Goal: Information Seeking & Learning: Learn about a topic

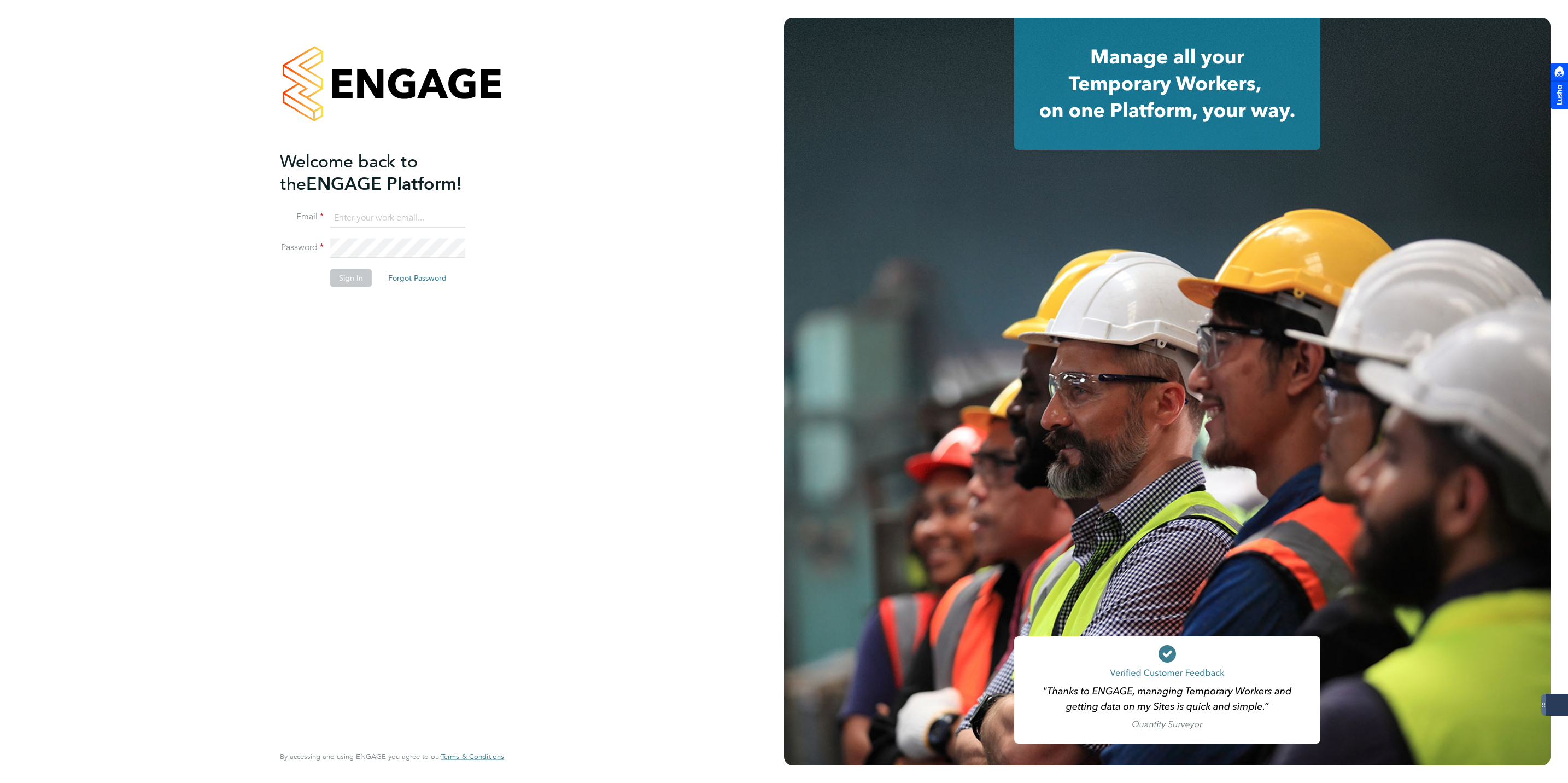
type input "jmcmurray@skilledcareers.co.uk"
click at [345, 265] on li "Password" at bounding box center [387, 253] width 213 height 31
click at [351, 283] on button "Sign In" at bounding box center [350, 278] width 41 height 18
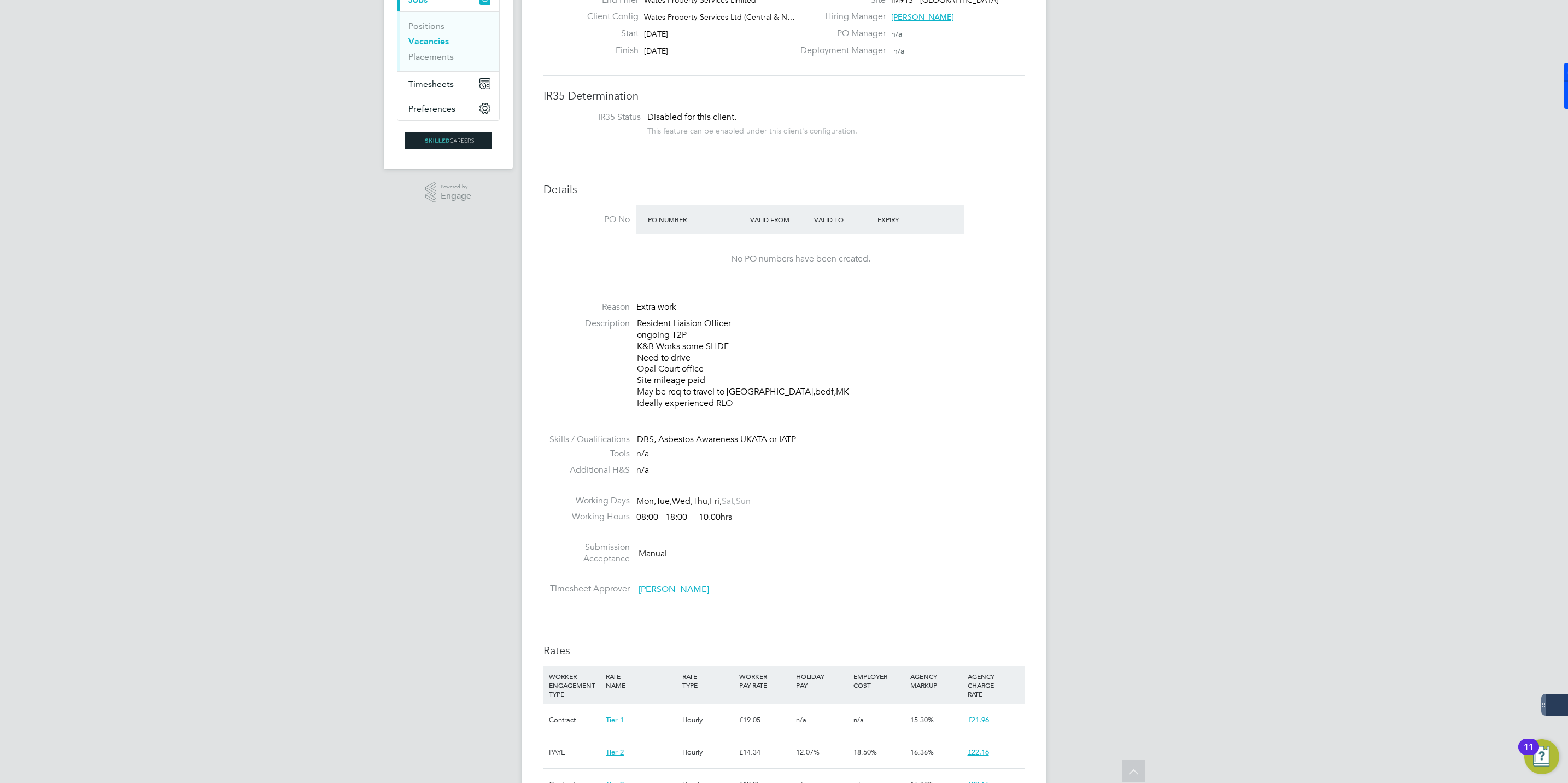
scroll to position [246, 0]
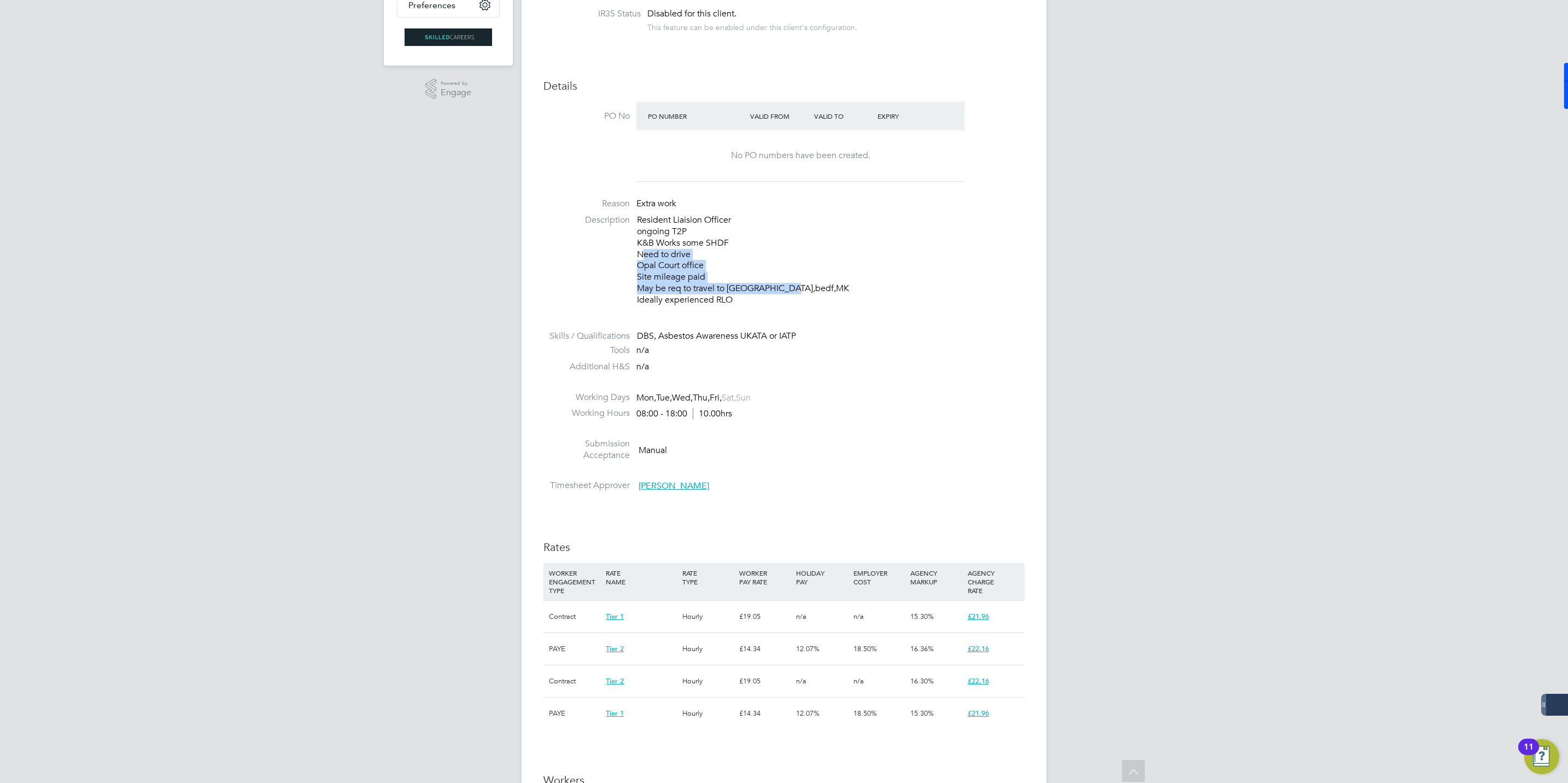
drag, startPoint x: 638, startPoint y: 251, endPoint x: 804, endPoint y: 286, distance: 169.6
click at [804, 286] on p "Resident Liaision Officer ongoing T2P K&B Works some SHDF Need to drive Opal Co…" at bounding box center [830, 259] width 387 height 91
drag, startPoint x: 804, startPoint y: 286, endPoint x: 790, endPoint y: 308, distance: 26.1
click at [790, 308] on li "Description Resident Liaision Officer ongoing T2P K&B Works some SHDF Need to d…" at bounding box center [784, 265] width 481 height 102
drag, startPoint x: 791, startPoint y: 287, endPoint x: 656, endPoint y: 265, distance: 136.8
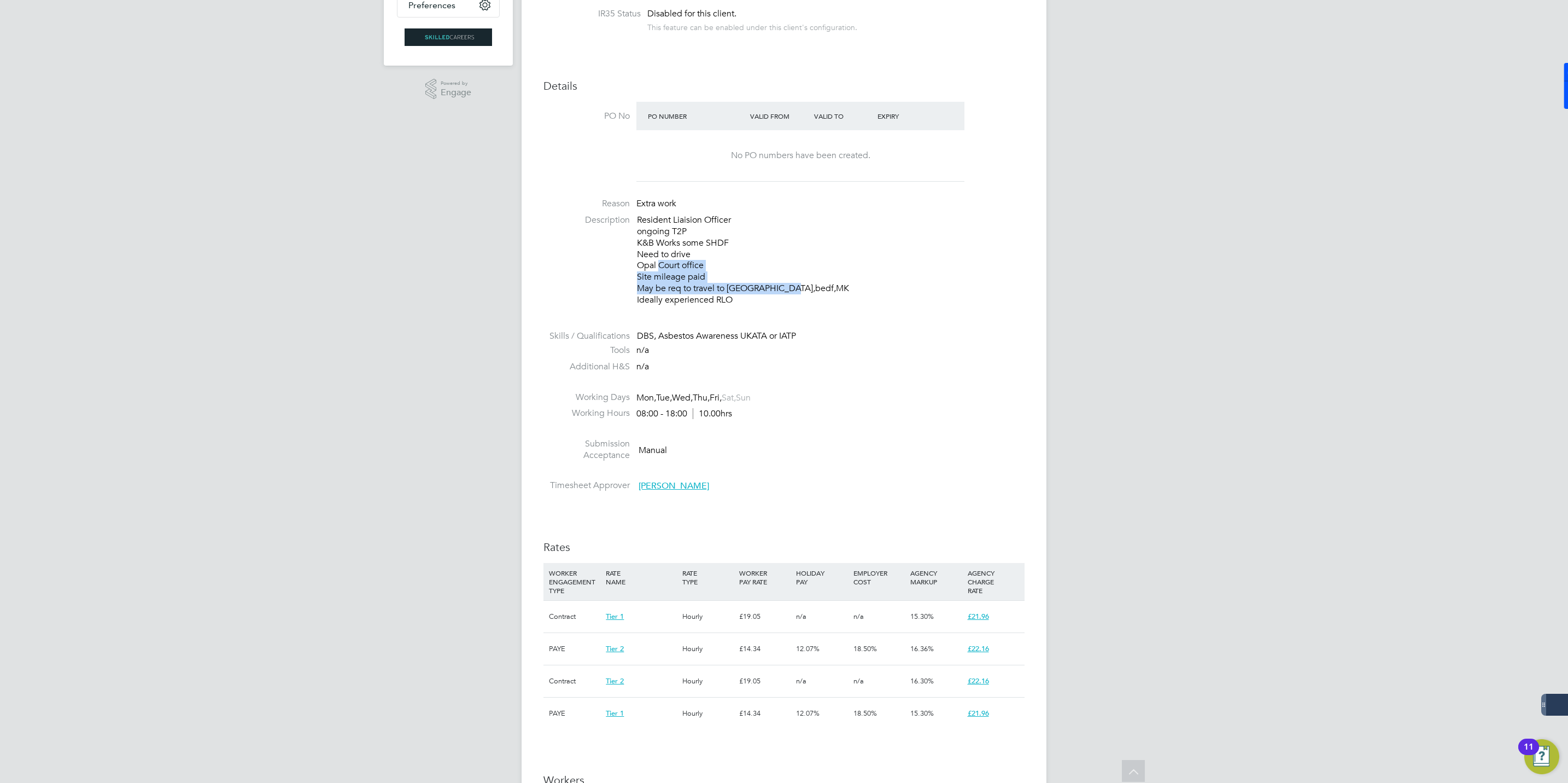
click at [656, 265] on p "Resident Liaision Officer ongoing T2P K&B Works some SHDF Need to drive Opal Co…" at bounding box center [830, 259] width 387 height 91
drag, startPoint x: 656, startPoint y: 265, endPoint x: 677, endPoint y: 261, distance: 21.4
click at [677, 261] on p "Resident Liaision Officer ongoing T2P K&B Works some SHDF Need to drive Opal Co…" at bounding box center [830, 259] width 387 height 91
drag, startPoint x: 677, startPoint y: 265, endPoint x: 592, endPoint y: 265, distance: 85.0
click at [592, 265] on li "Description Resident Liaision Officer ongoing T2P K&B Works some SHDF Need to d…" at bounding box center [784, 265] width 481 height 102
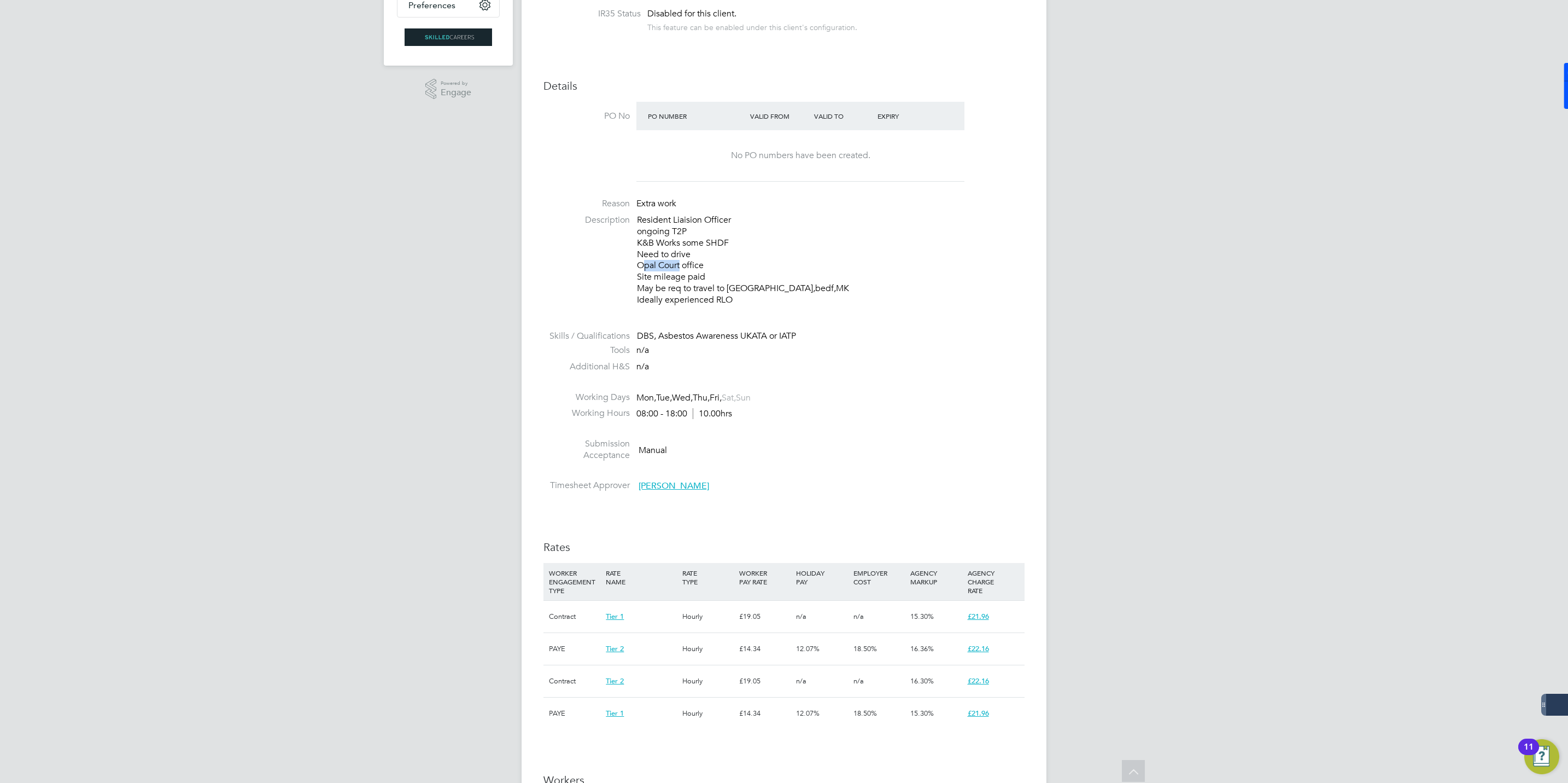
copy p "Opal Cour"
drag, startPoint x: 740, startPoint y: 269, endPoint x: 731, endPoint y: 268, distance: 9.1
click at [739, 269] on p "Resident Liaision Officer ongoing T2P K&B Works some SHDF Need to drive Opal Co…" at bounding box center [830, 259] width 387 height 91
click at [705, 263] on p "Resident Liaision Officer ongoing T2P K&B Works some SHDF Need to drive Opal Co…" at bounding box center [830, 259] width 387 height 91
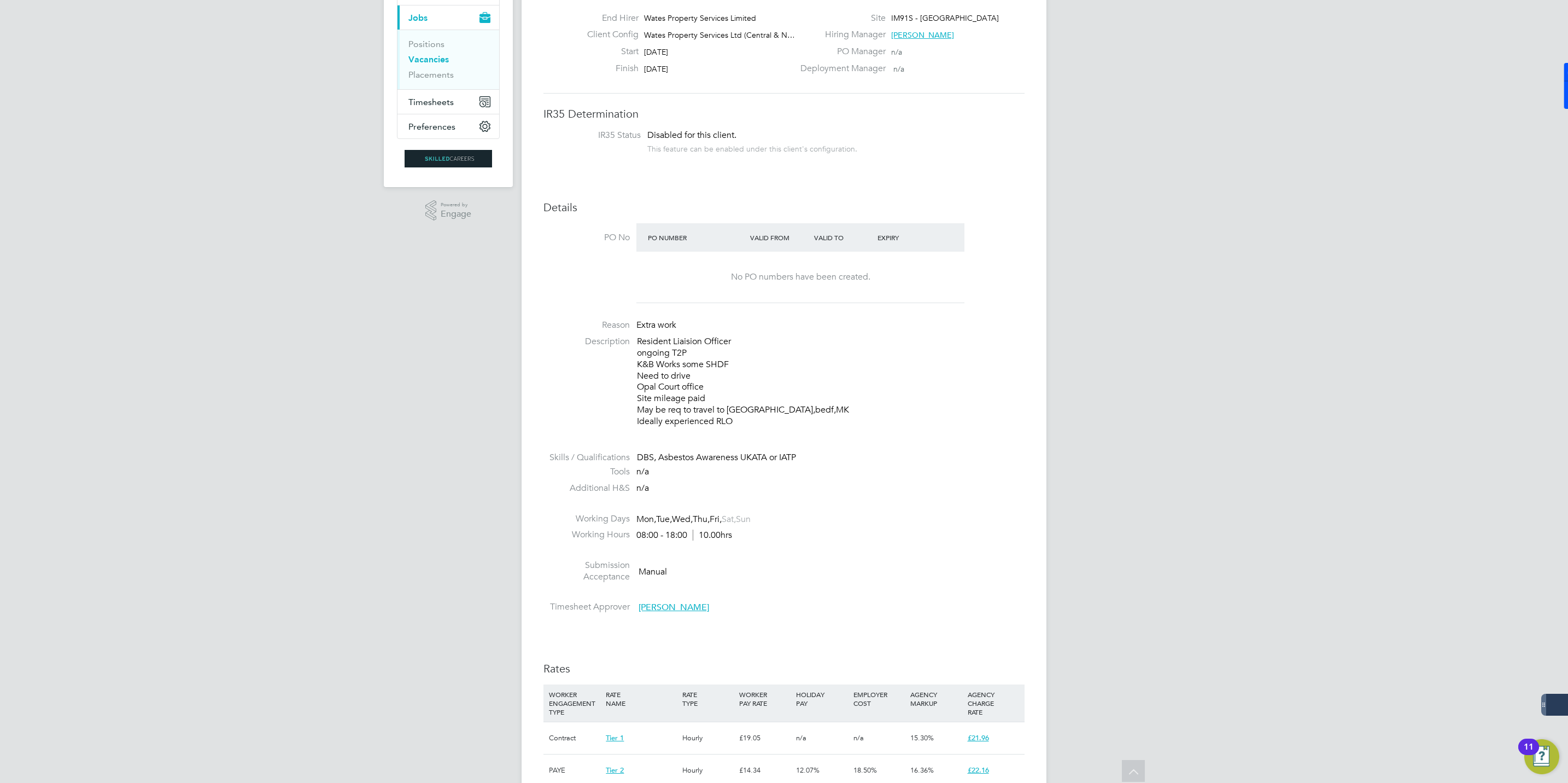
scroll to position [0, 0]
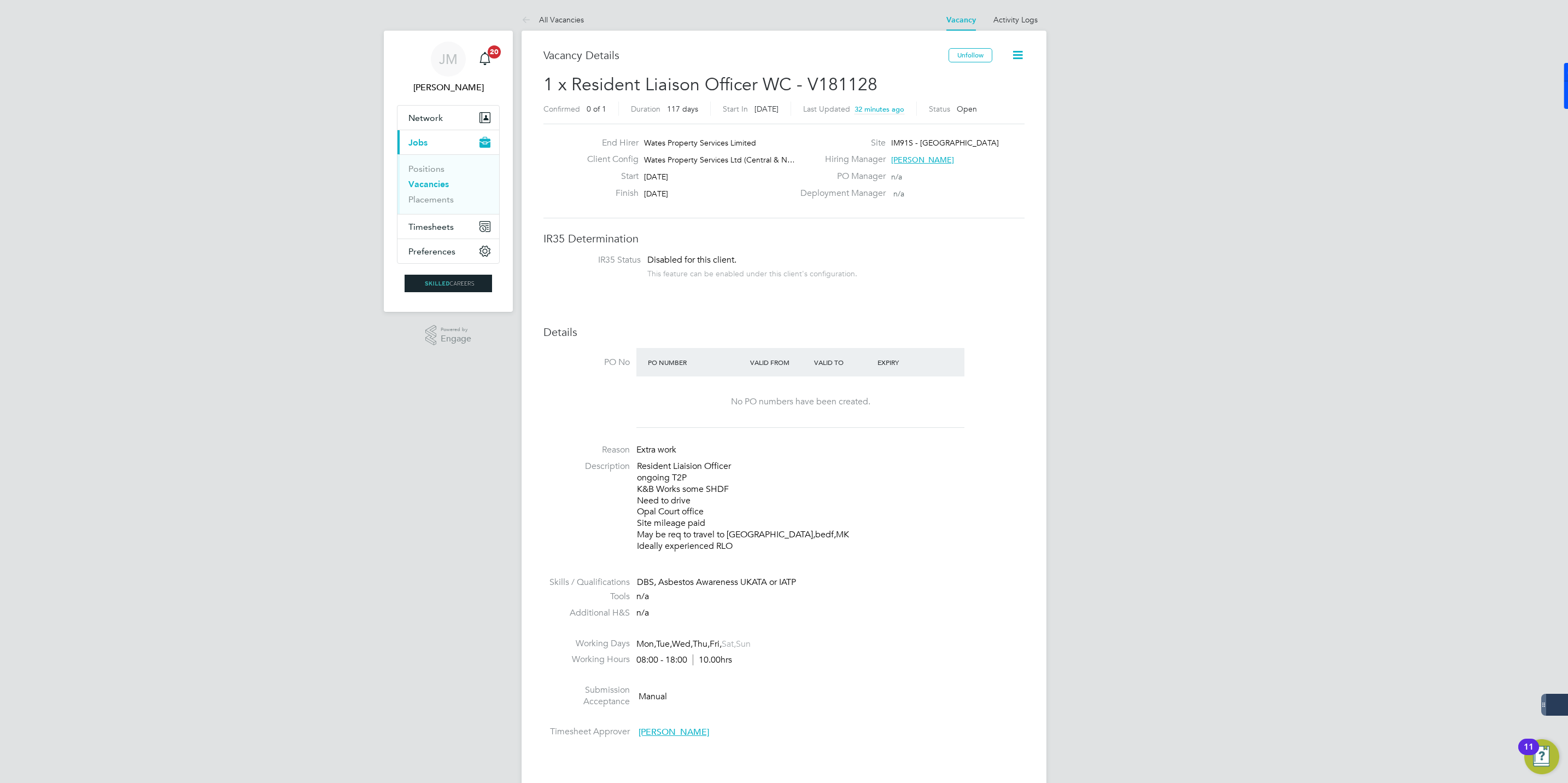
drag, startPoint x: 919, startPoint y: 141, endPoint x: 1008, endPoint y: 141, distance: 89.0
click at [1008, 141] on div "Site IM91S - Stonewater East Planned" at bounding box center [912, 145] width 235 height 17
copy span "Stonewater East Planned"
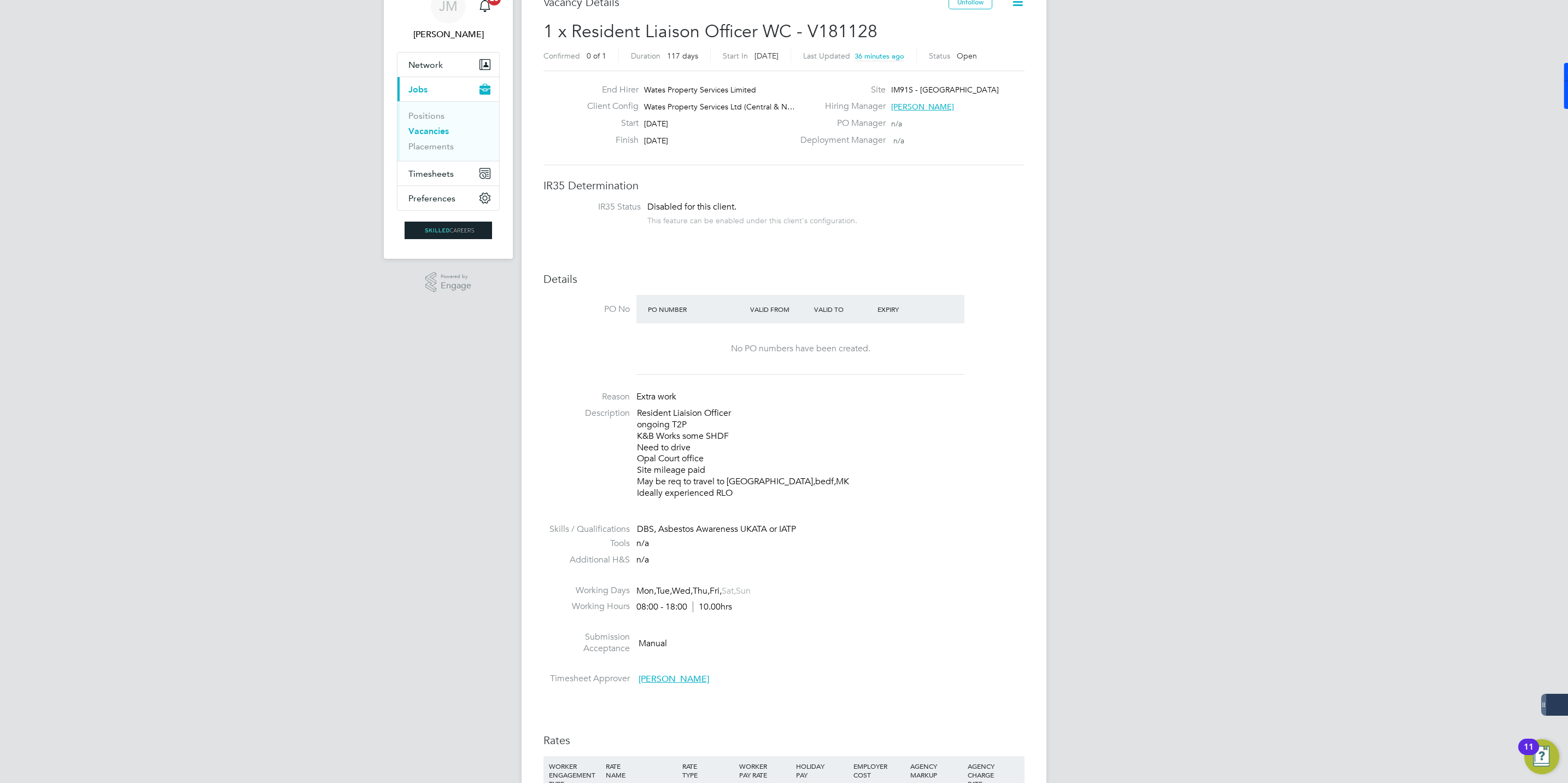
scroll to position [82, 0]
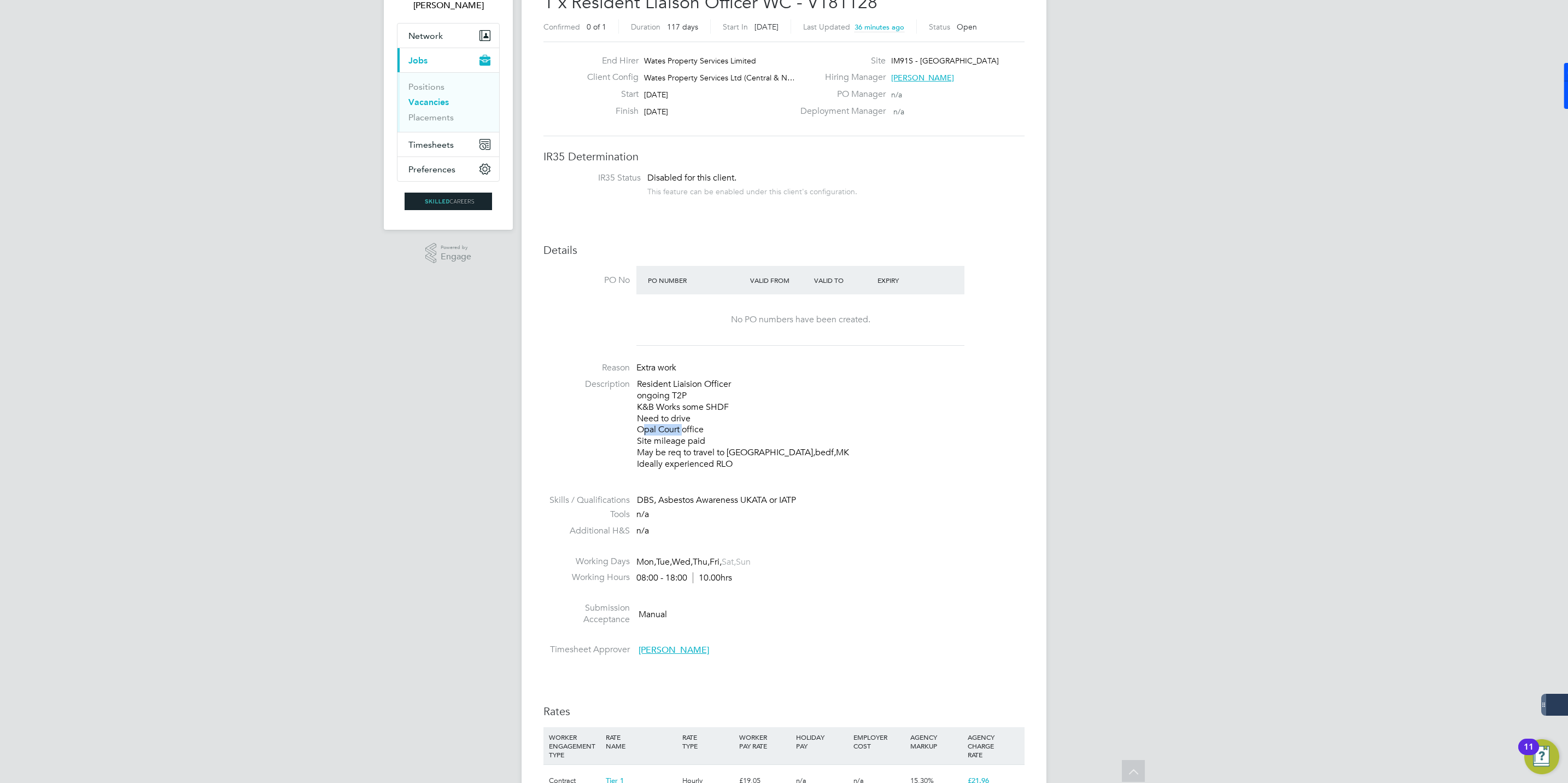
drag, startPoint x: 681, startPoint y: 427, endPoint x: 625, endPoint y: 431, distance: 56.1
click at [625, 431] on li "Description Resident Liaision Officer ongoing T2P K&B Works some SHDF Need to d…" at bounding box center [784, 430] width 481 height 102
copy p "Opal Court"
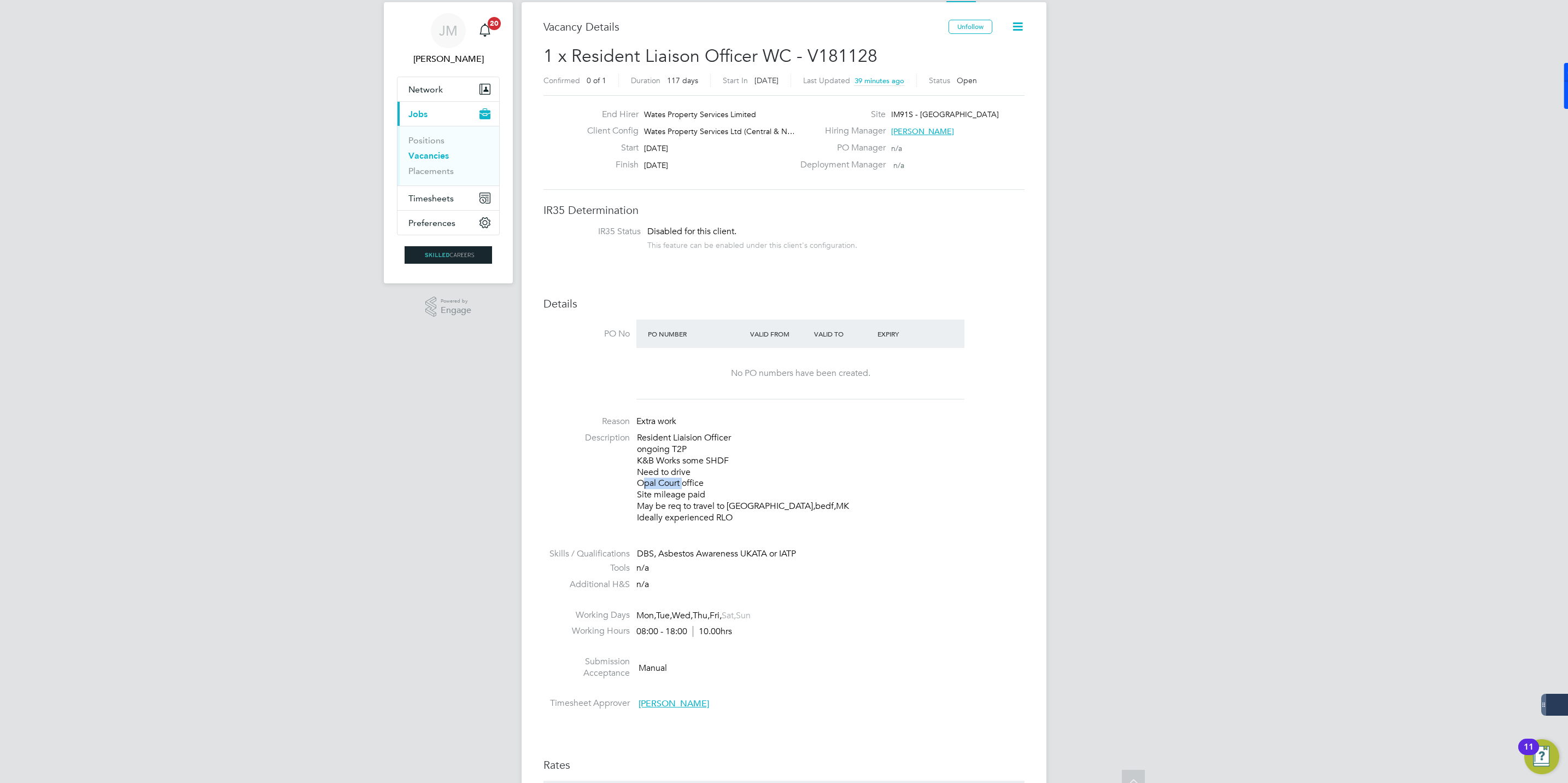
scroll to position [0, 0]
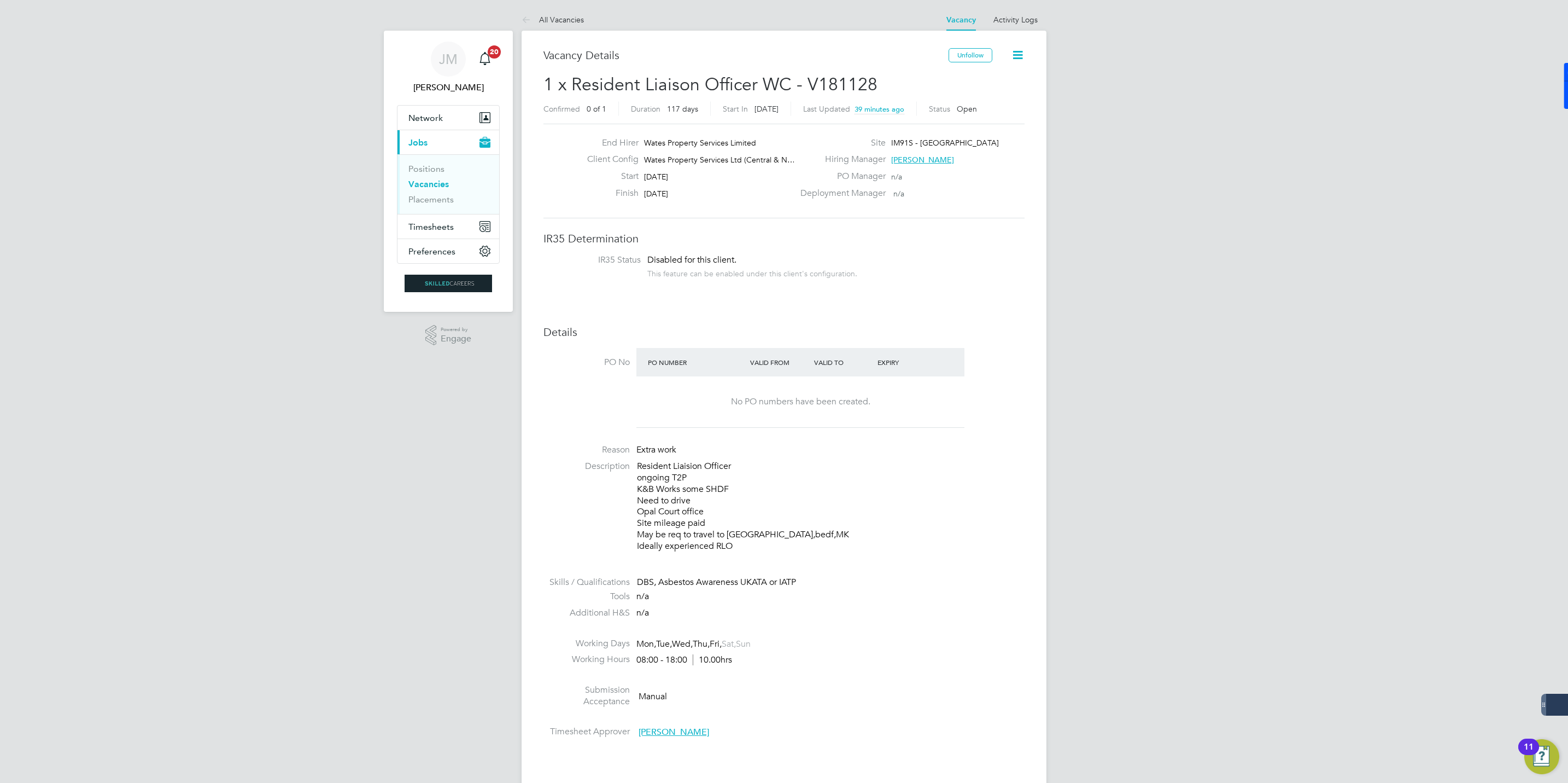
drag, startPoint x: 235, startPoint y: 425, endPoint x: 225, endPoint y: 391, distance: 35.4
click at [874, 276] on li "IR35 Status Disabled for this client. This feature can be enabled under this cl…" at bounding box center [784, 267] width 459 height 27
drag, startPoint x: 800, startPoint y: 542, endPoint x: 776, endPoint y: 514, distance: 36.9
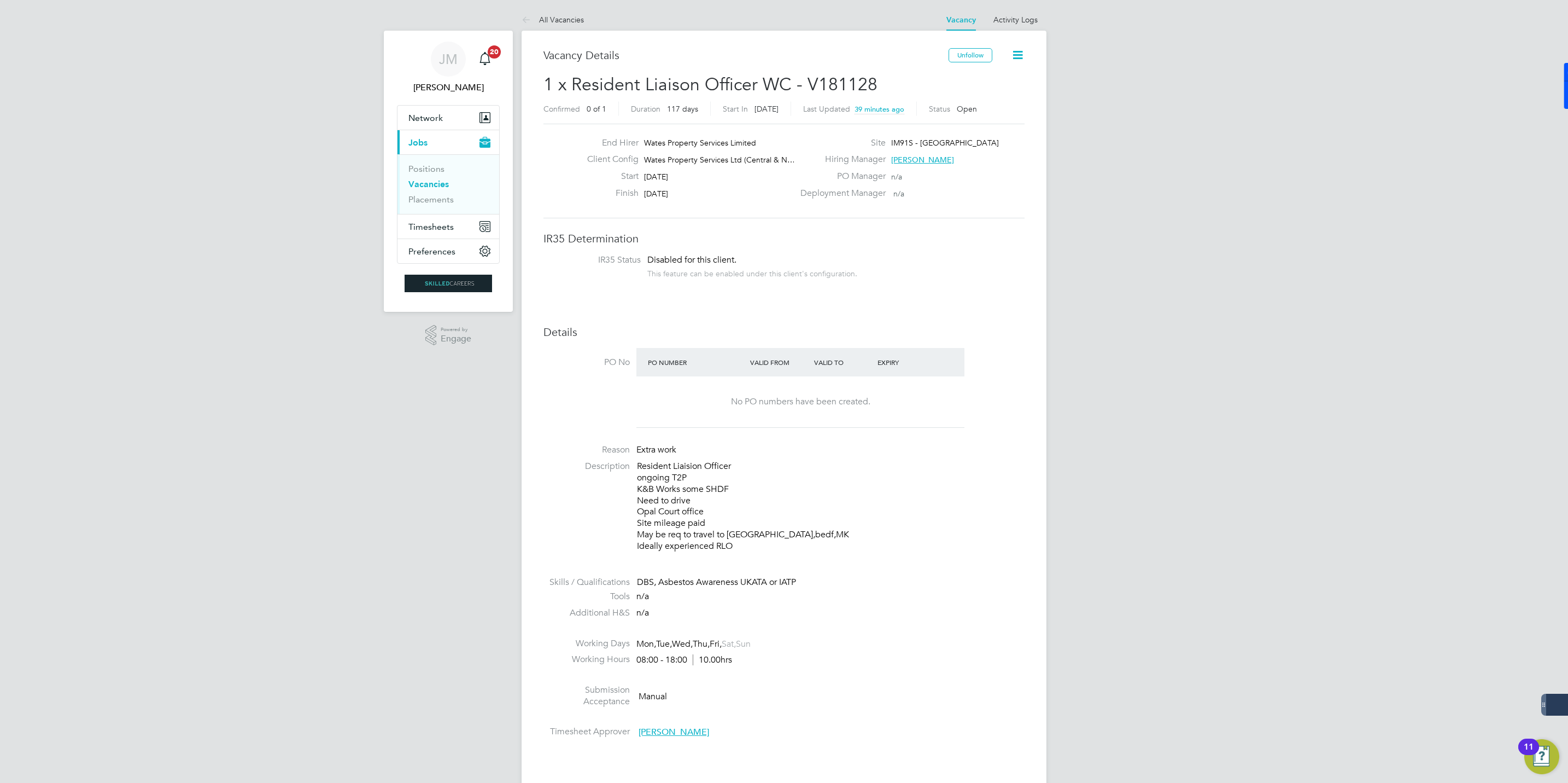
click at [783, 519] on p "Resident Liaision Officer ongoing T2P K&B Works some SHDF Need to drive Opal Co…" at bounding box center [830, 505] width 387 height 91
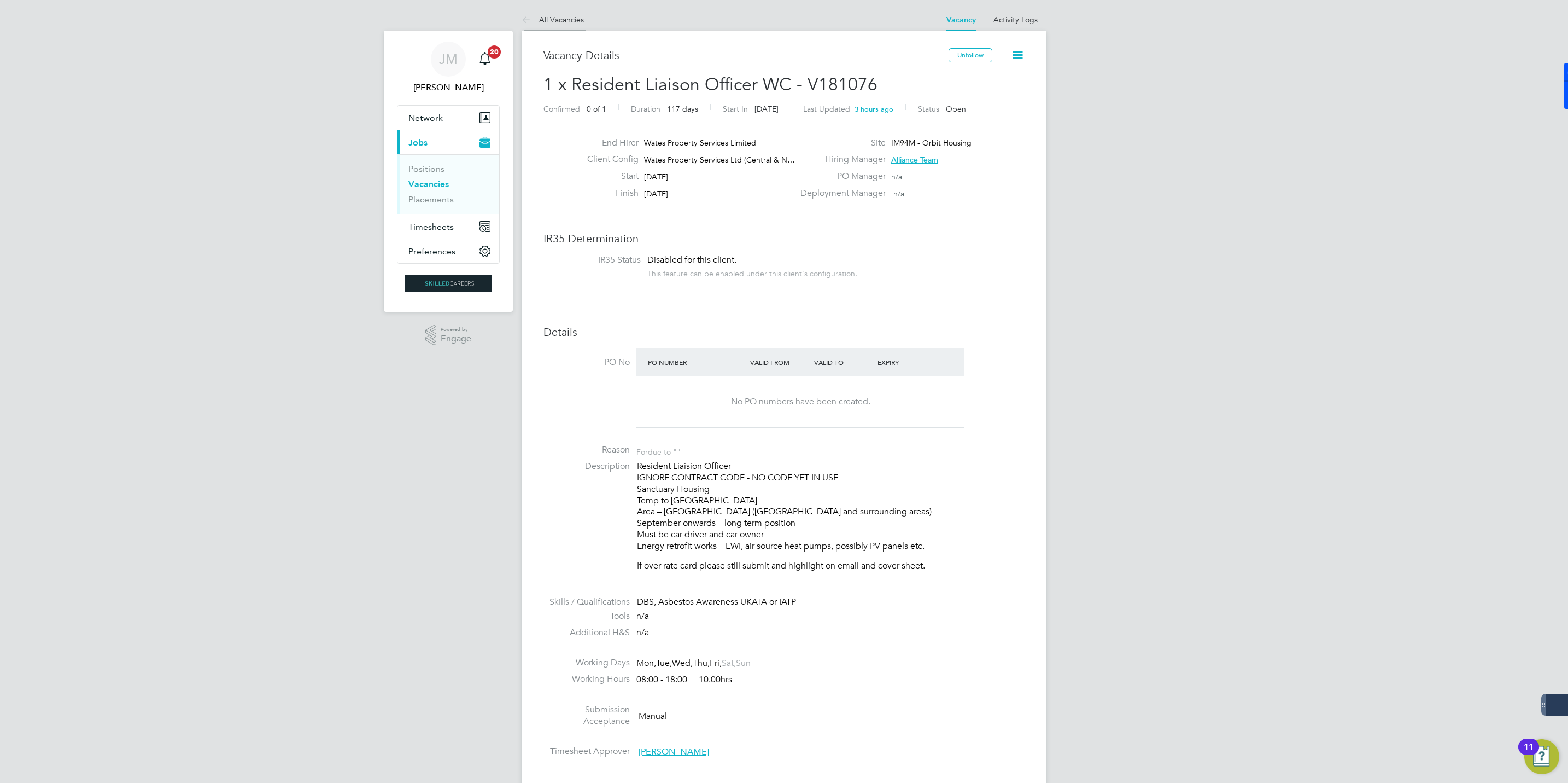
click at [554, 12] on li "All Vacancies" at bounding box center [553, 19] width 62 height 22
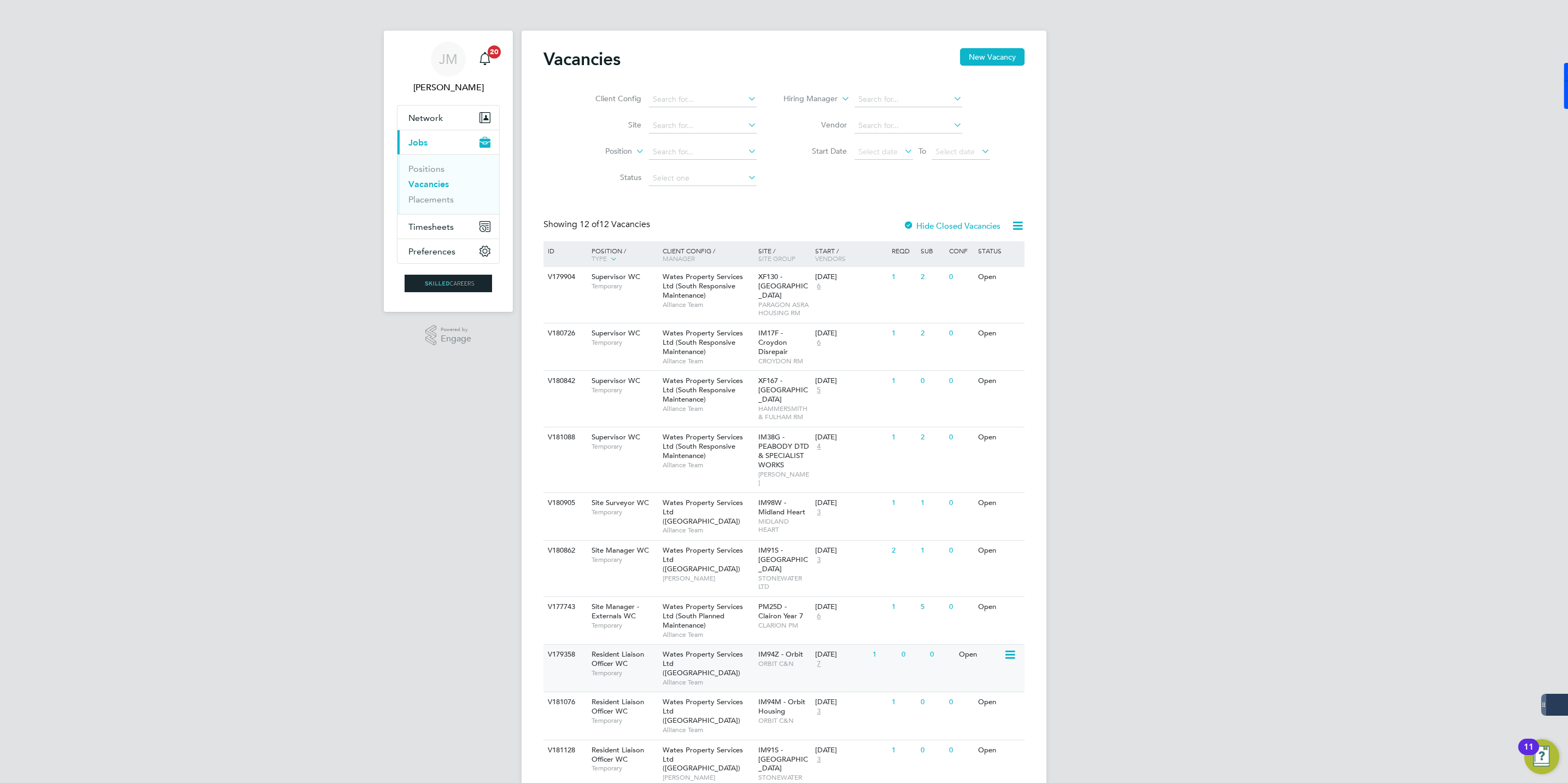
click at [652, 644] on div "Resident Liaison Officer WC Temporary" at bounding box center [621, 663] width 76 height 38
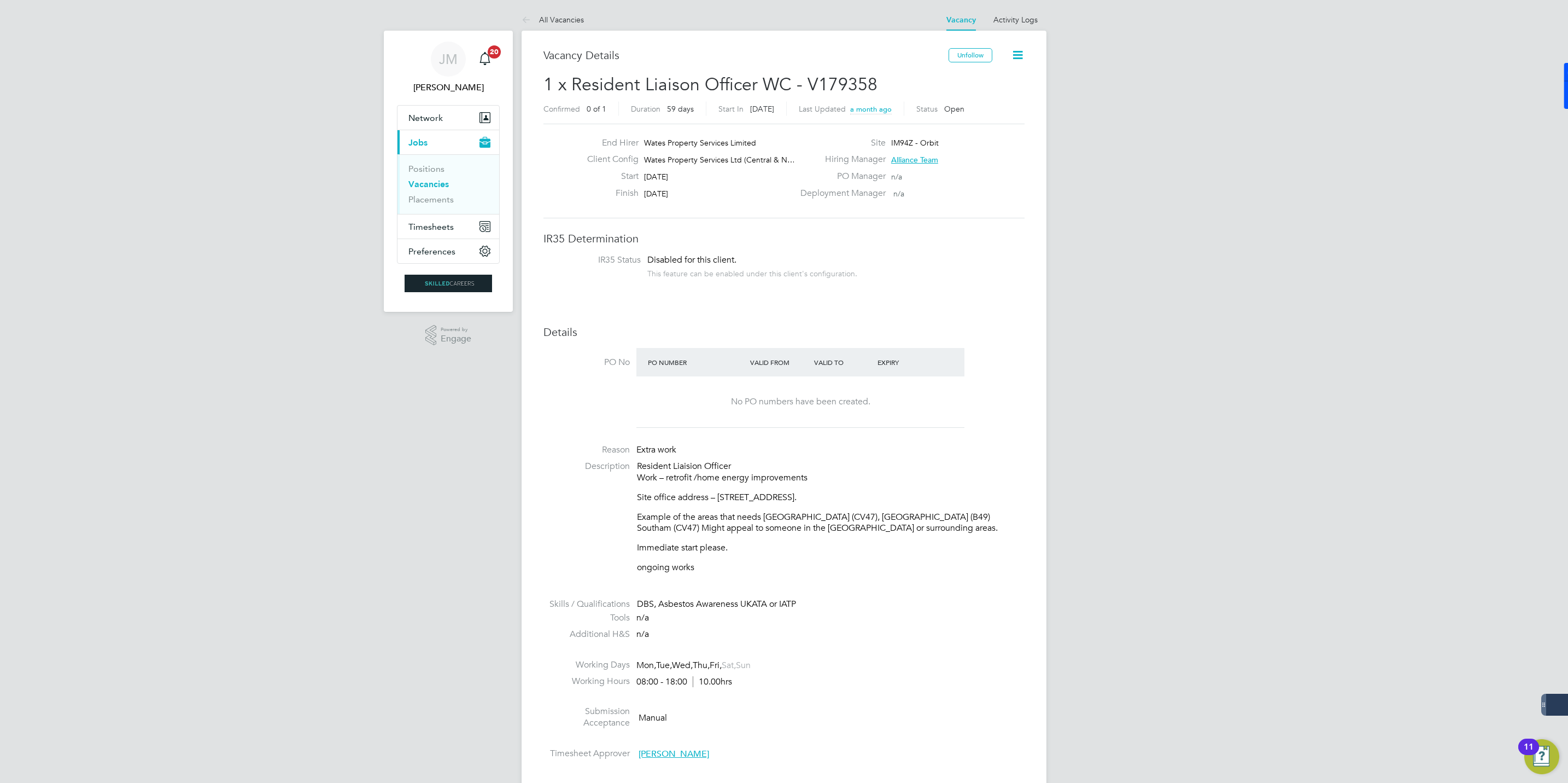
drag, startPoint x: 1390, startPoint y: 324, endPoint x: 268, endPoint y: 115, distance: 1141.3
click at [552, 18] on link "All Vacancies" at bounding box center [553, 19] width 62 height 10
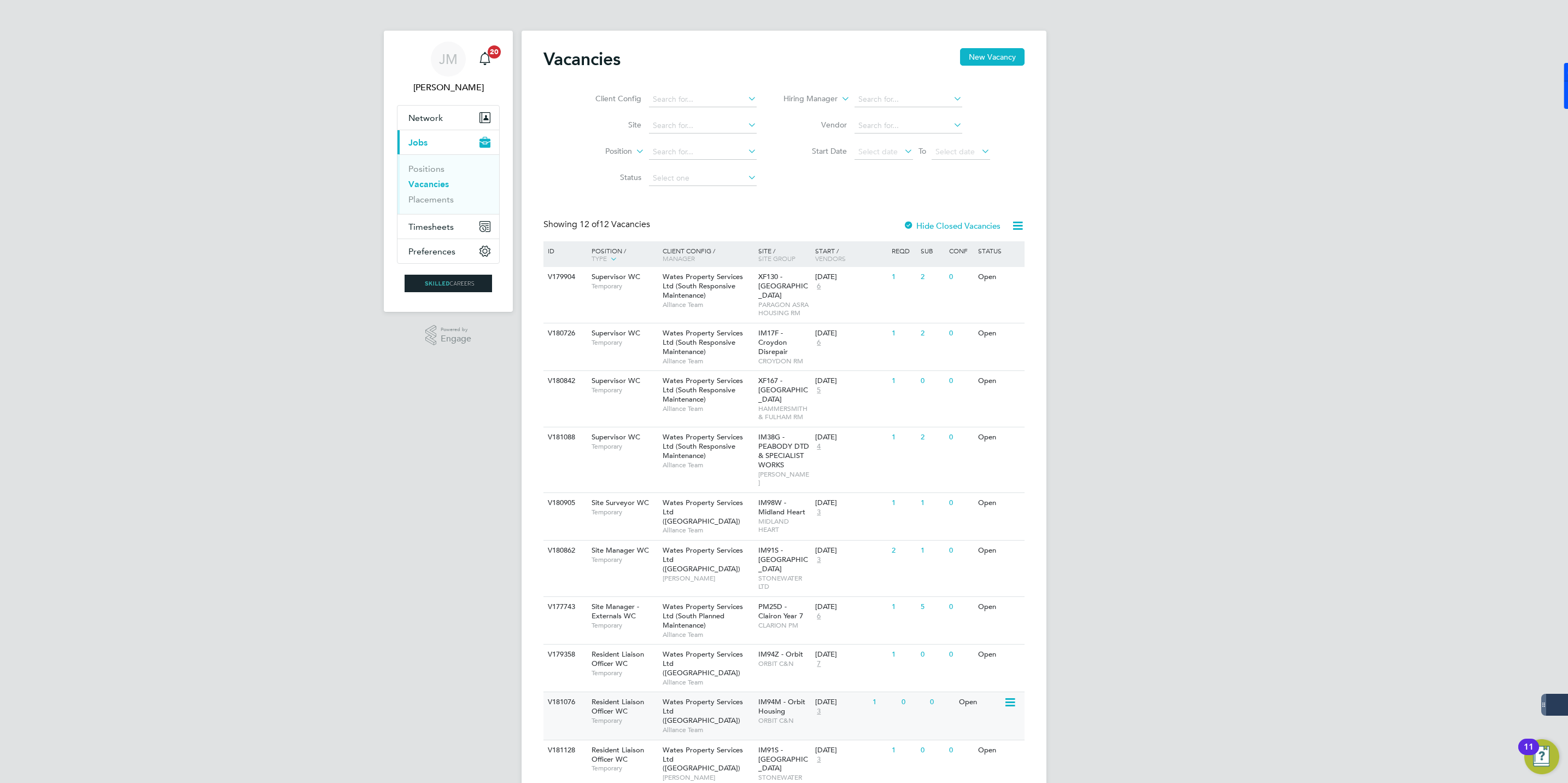
click at [684, 697] on span "Wates Property Services Ltd ([GEOGRAPHIC_DATA])" at bounding box center [703, 711] width 81 height 28
